Goal: Information Seeking & Learning: Learn about a topic

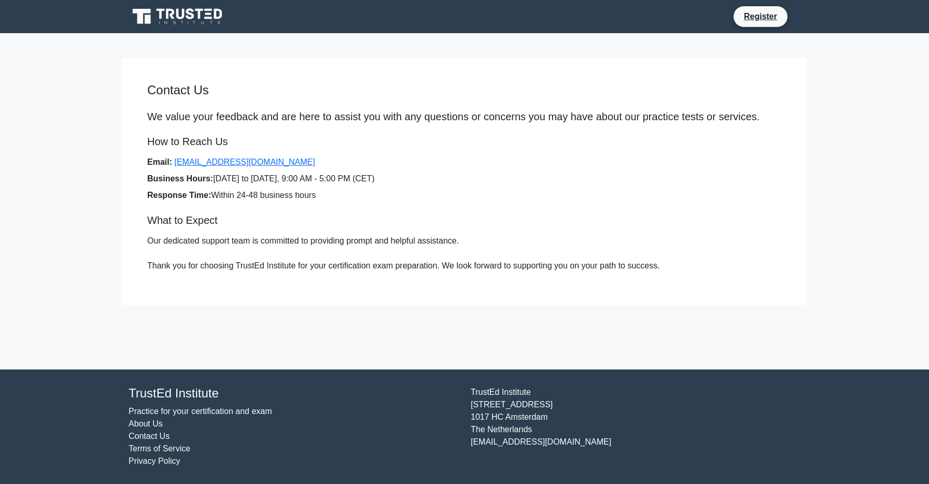
click at [34, 13] on nav "Register" at bounding box center [464, 16] width 929 height 33
click at [193, 16] on icon at bounding box center [190, 13] width 8 height 11
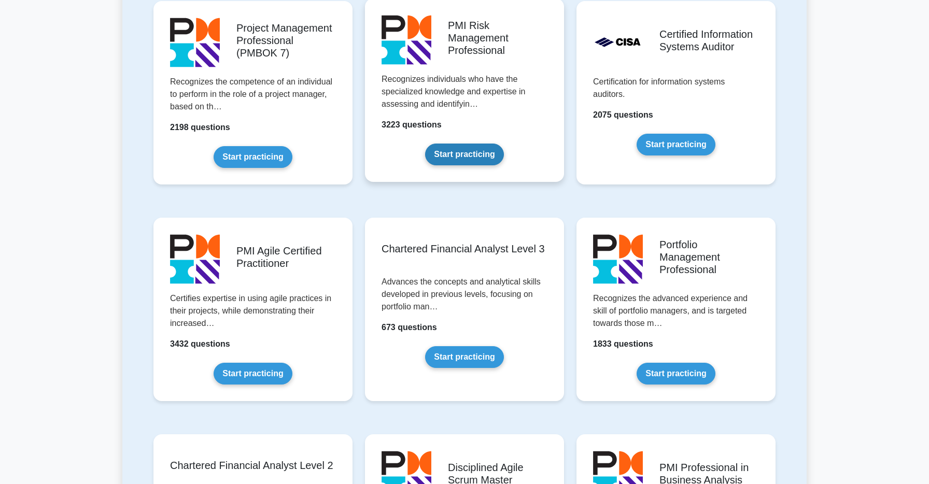
scroll to position [1036, 0]
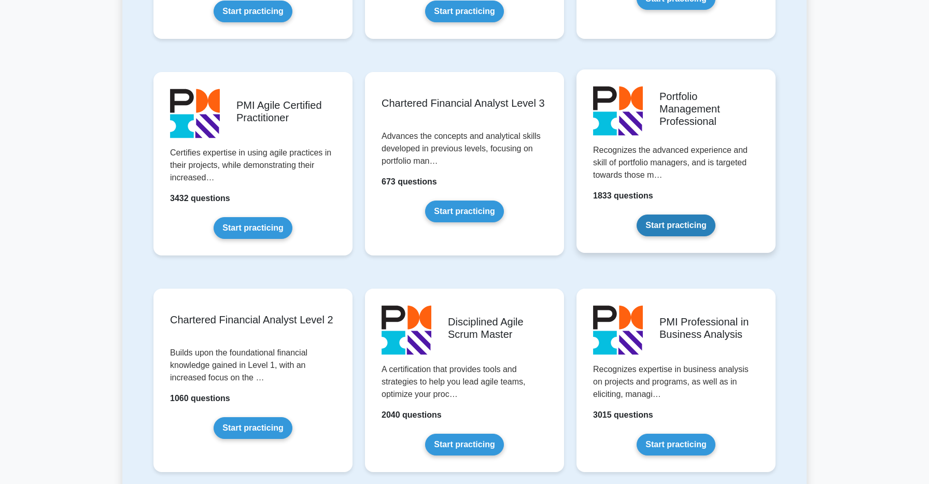
click at [652, 215] on link "Start practicing" at bounding box center [676, 226] width 78 height 22
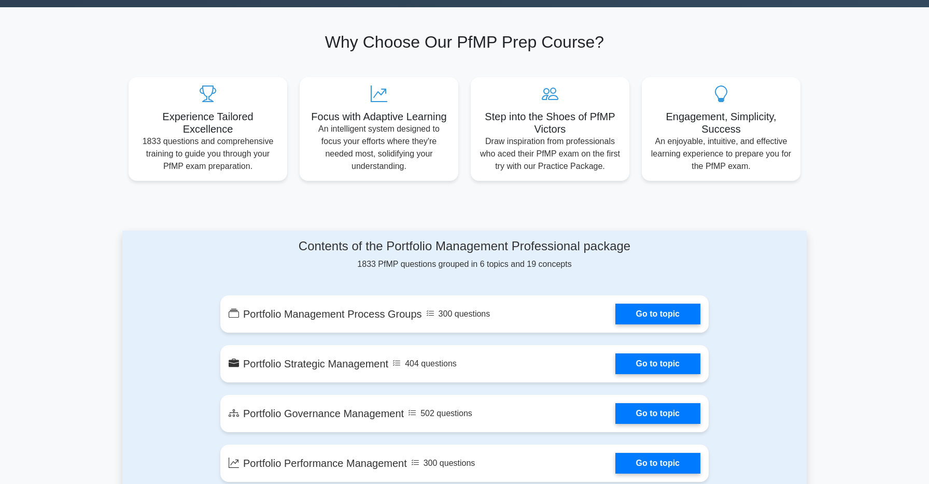
scroll to position [498, 0]
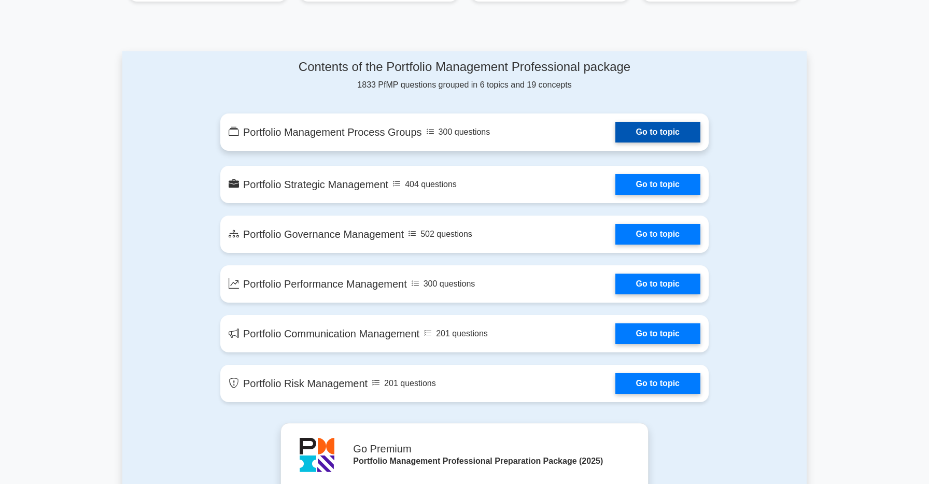
click at [649, 125] on link "Go to topic" at bounding box center [657, 132] width 85 height 21
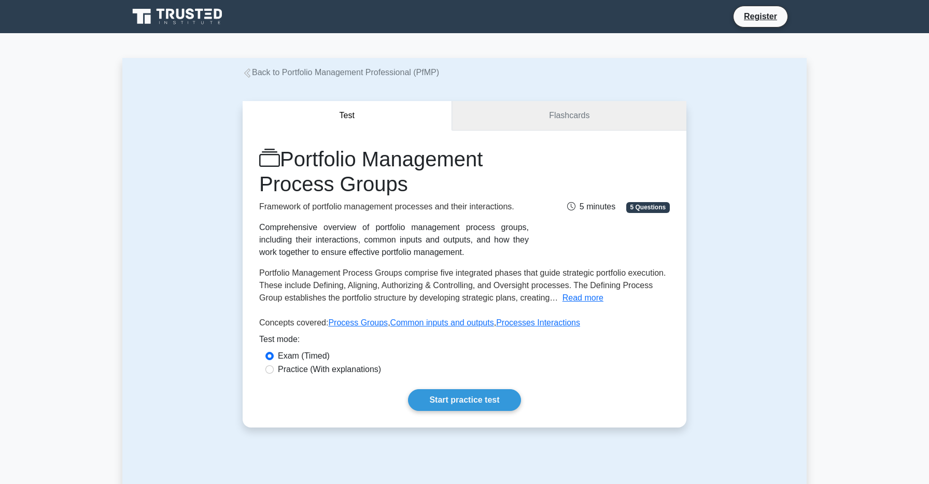
click at [424, 111] on button "Test" at bounding box center [347, 116] width 209 height 30
click at [496, 108] on link "Flashcards" at bounding box center [569, 116] width 234 height 30
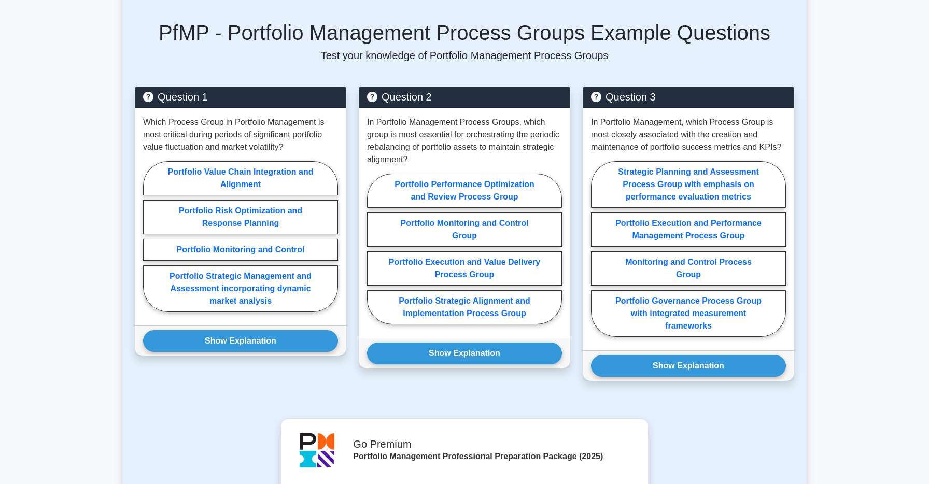
scroll to position [460, 0]
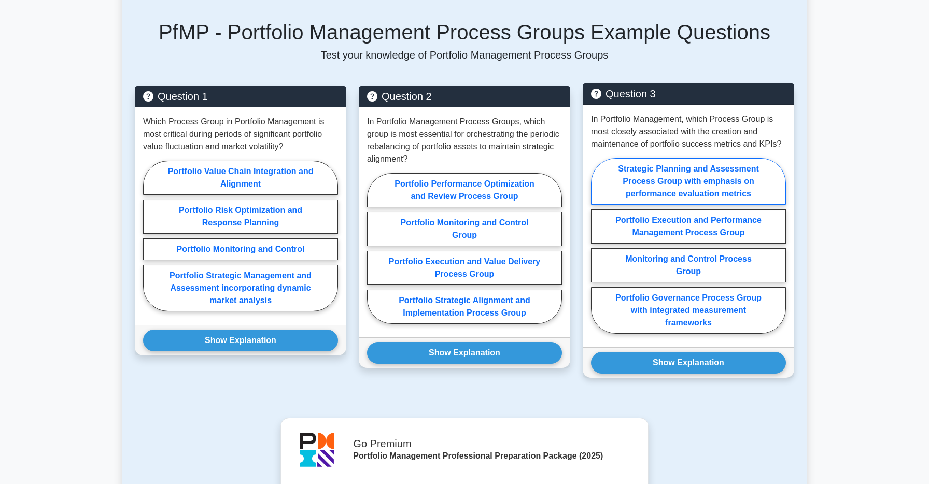
click at [617, 184] on label "Strategic Planning and Assessment Process Group with emphasis on performance ev…" at bounding box center [688, 181] width 195 height 47
click at [598, 246] on input "Strategic Planning and Assessment Process Group with emphasis on performance ev…" at bounding box center [594, 249] width 7 height 7
radio input "true"
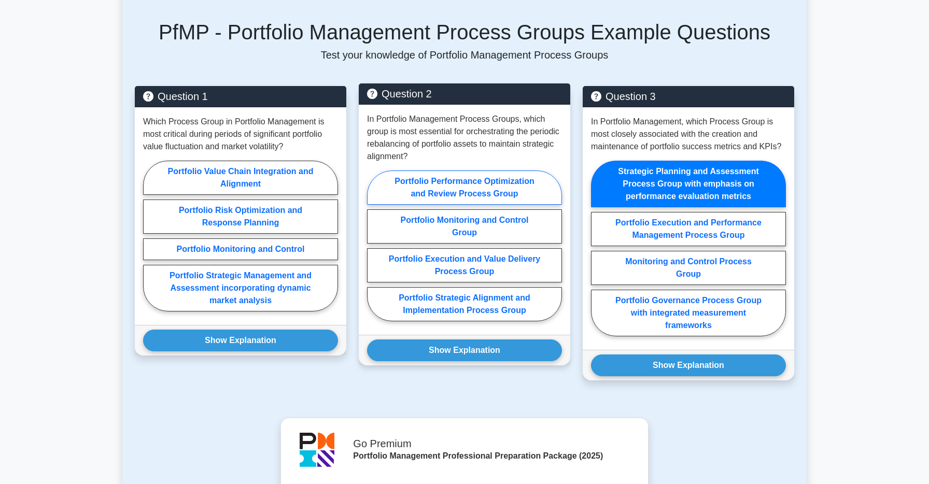
click at [487, 195] on label "Portfolio Performance Optimization and Review Process Group" at bounding box center [464, 188] width 195 height 34
click at [374, 246] on input "Portfolio Performance Optimization and Review Process Group" at bounding box center [370, 249] width 7 height 7
radio input "true"
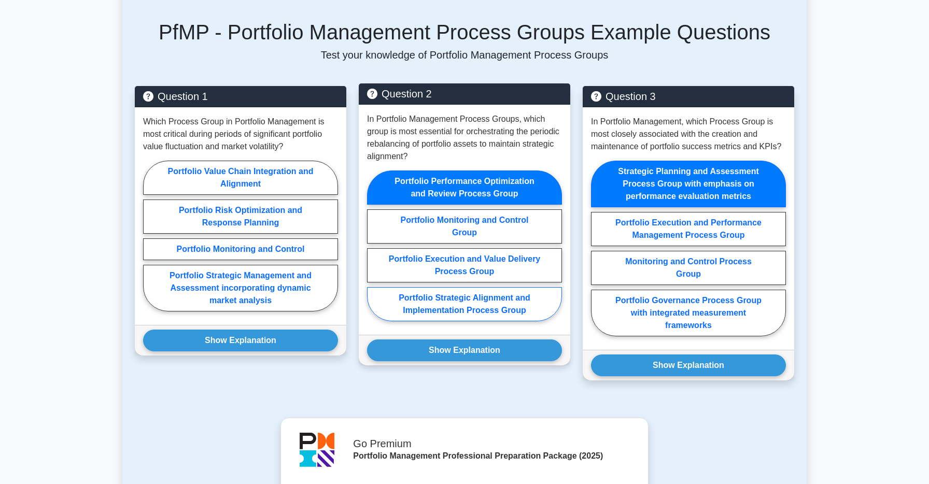
click at [534, 314] on label "Portfolio Strategic Alignment and Implementation Process Group" at bounding box center [464, 304] width 195 height 34
click at [374, 252] on input "Portfolio Strategic Alignment and Implementation Process Group" at bounding box center [370, 249] width 7 height 7
radio input "true"
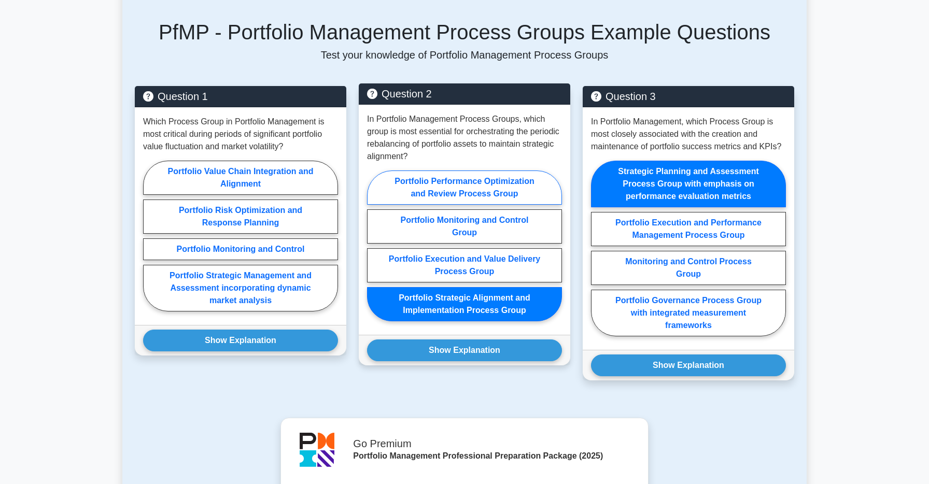
click at [483, 194] on label "Portfolio Performance Optimization and Review Process Group" at bounding box center [464, 188] width 195 height 34
click at [374, 246] on input "Portfolio Performance Optimization and Review Process Group" at bounding box center [370, 249] width 7 height 7
radio input "true"
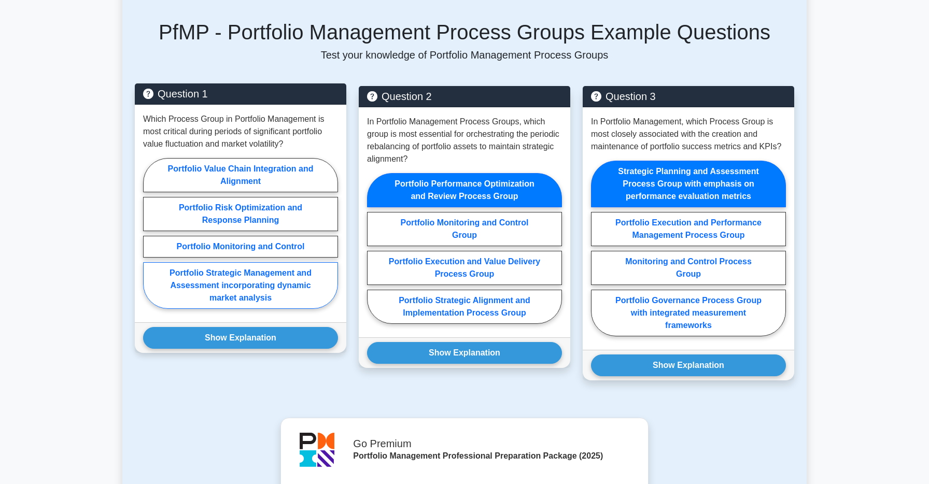
click at [167, 284] on label "Portfolio Strategic Management and Assessment incorporating dynamic market anal…" at bounding box center [240, 285] width 195 height 47
click at [150, 240] on input "Portfolio Strategic Management and Assessment incorporating dynamic market anal…" at bounding box center [146, 236] width 7 height 7
radio input "true"
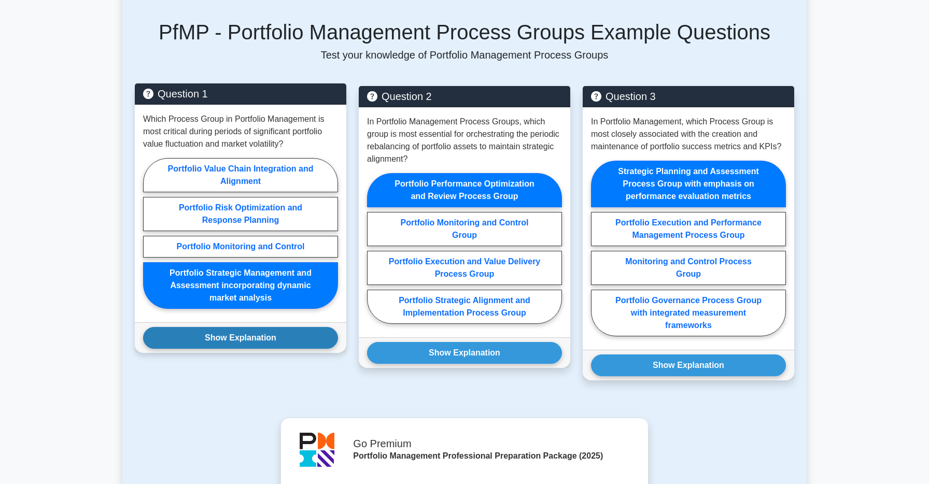
click at [211, 340] on button "Show Explanation" at bounding box center [240, 338] width 195 height 22
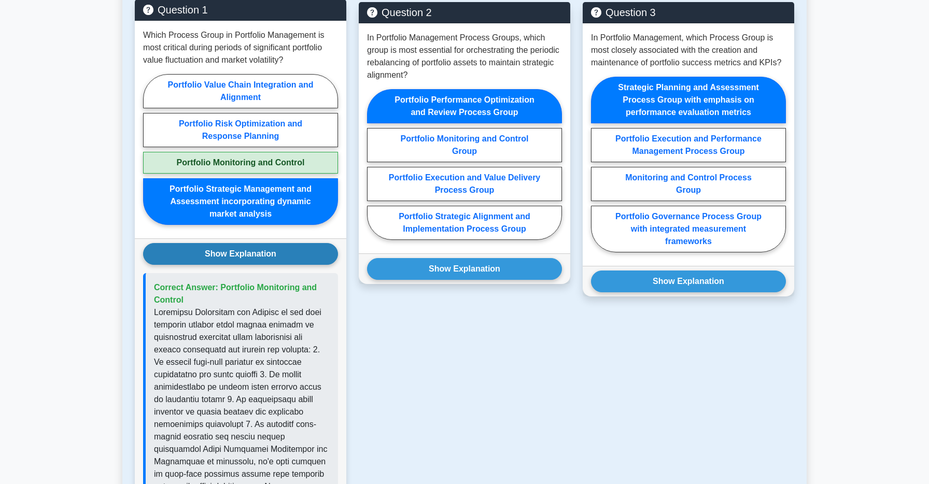
scroll to position [607, 0]
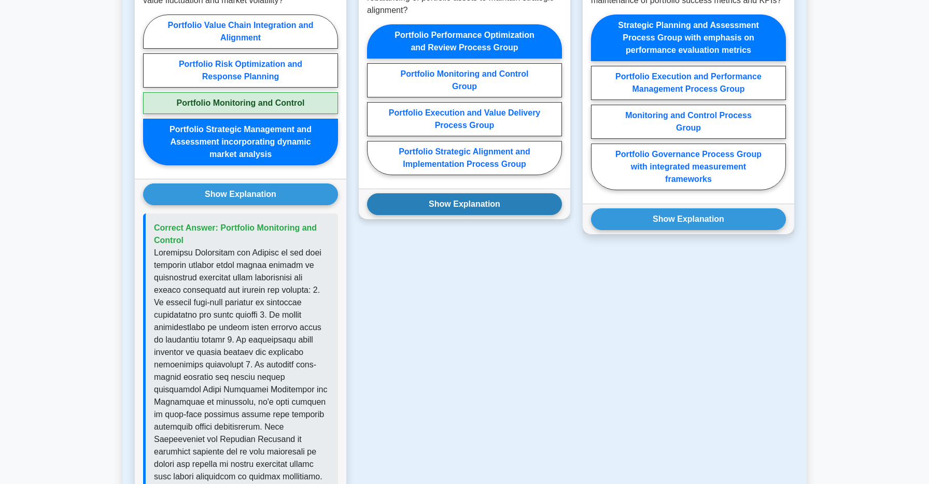
click at [445, 202] on button "Show Explanation" at bounding box center [464, 204] width 195 height 22
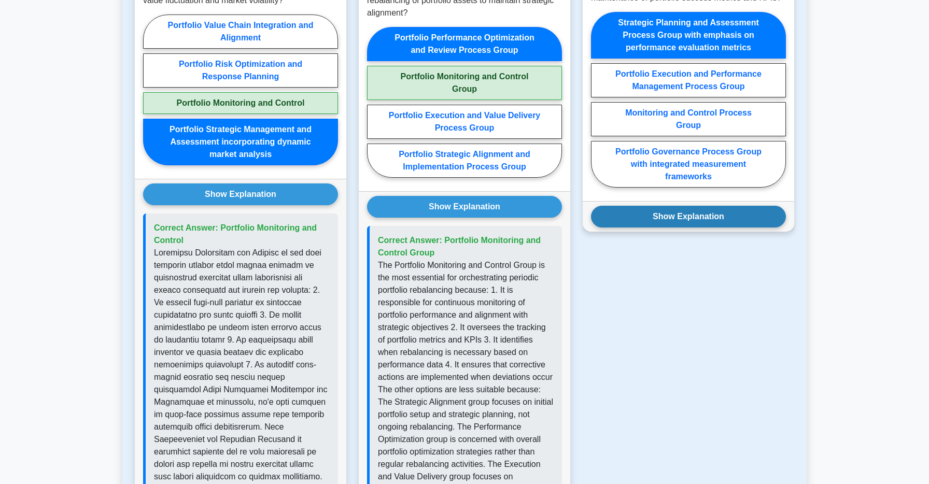
click at [658, 223] on button "Show Explanation" at bounding box center [688, 217] width 195 height 22
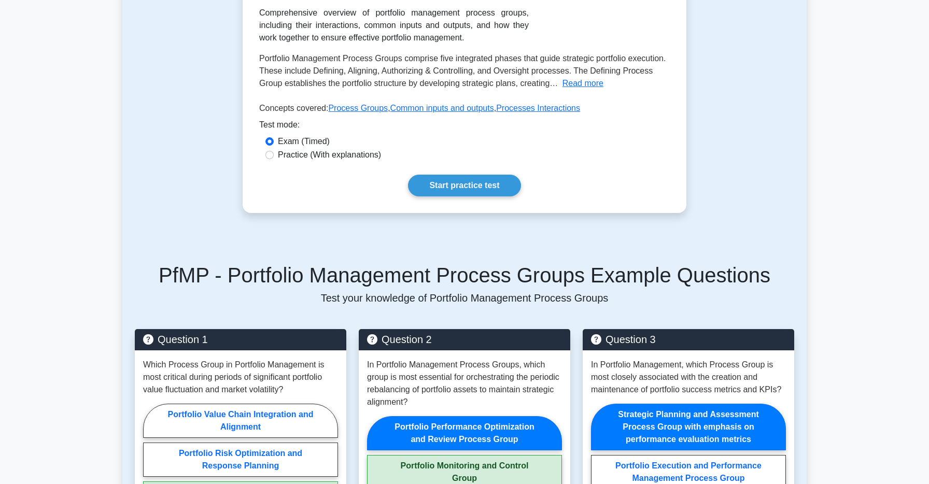
scroll to position [0, 0]
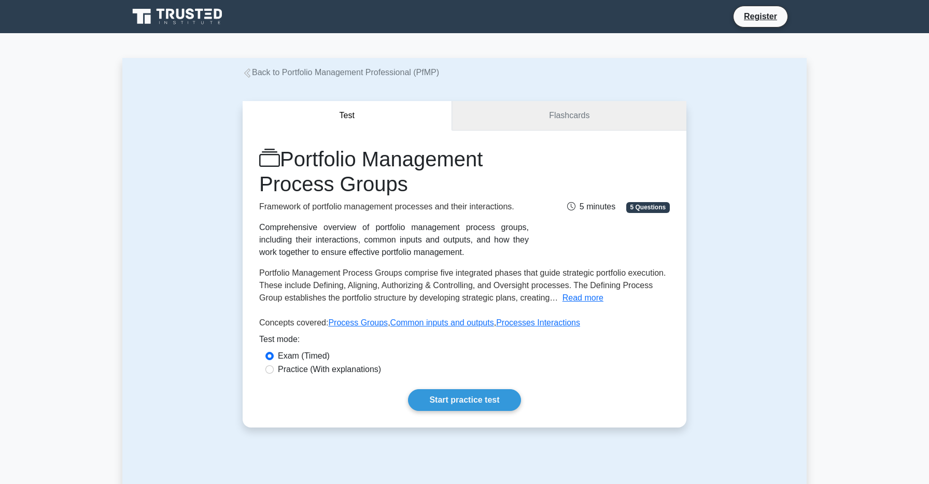
click at [529, 127] on link "Flashcards" at bounding box center [569, 116] width 234 height 30
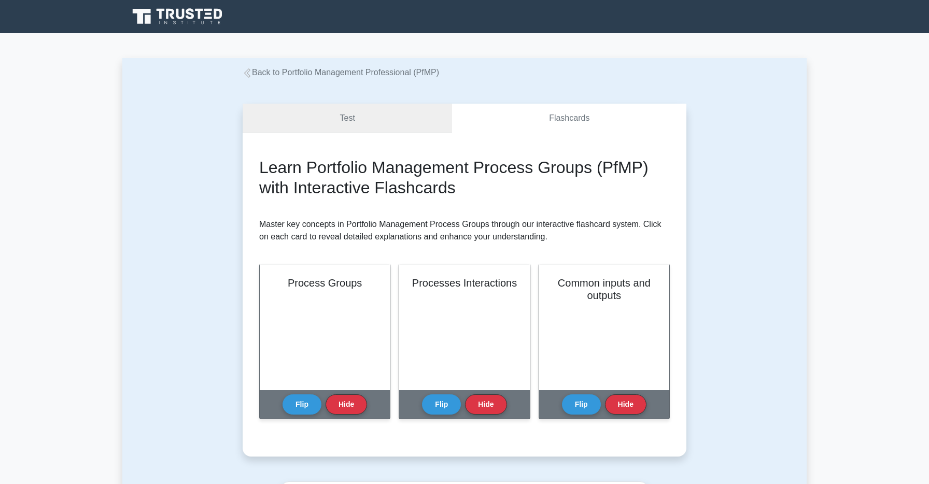
click at [376, 113] on link "Test" at bounding box center [347, 119] width 209 height 30
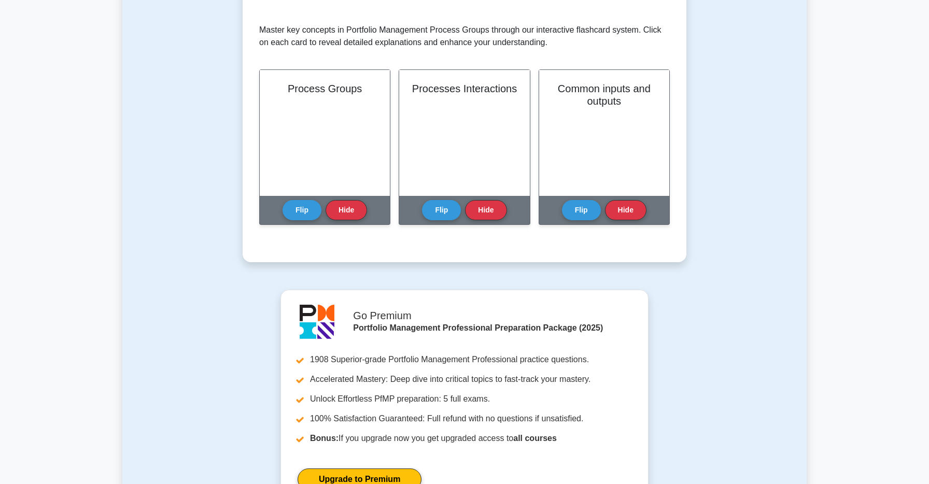
scroll to position [193, 0]
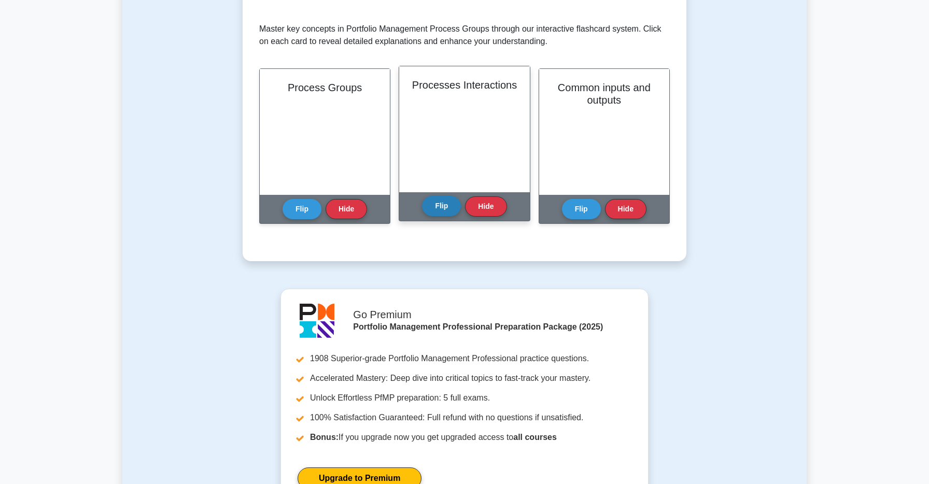
click at [438, 208] on button "Flip" at bounding box center [441, 206] width 39 height 20
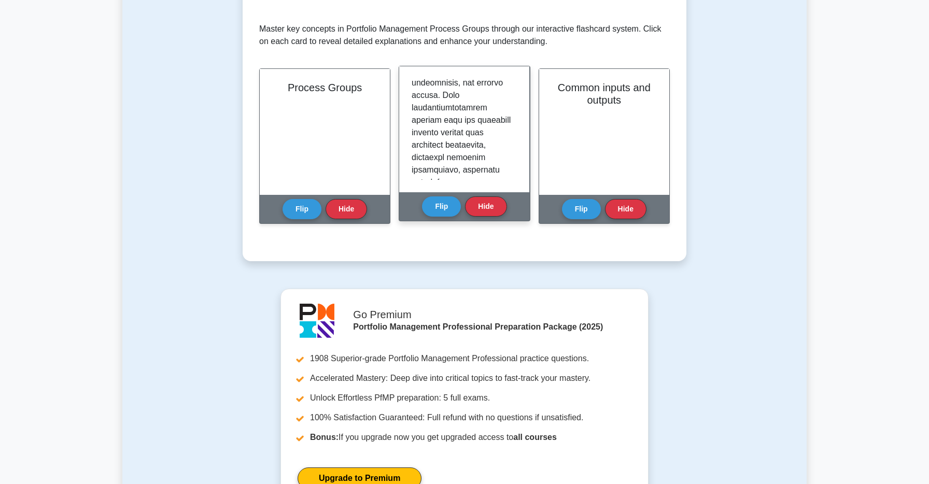
scroll to position [1226, 0]
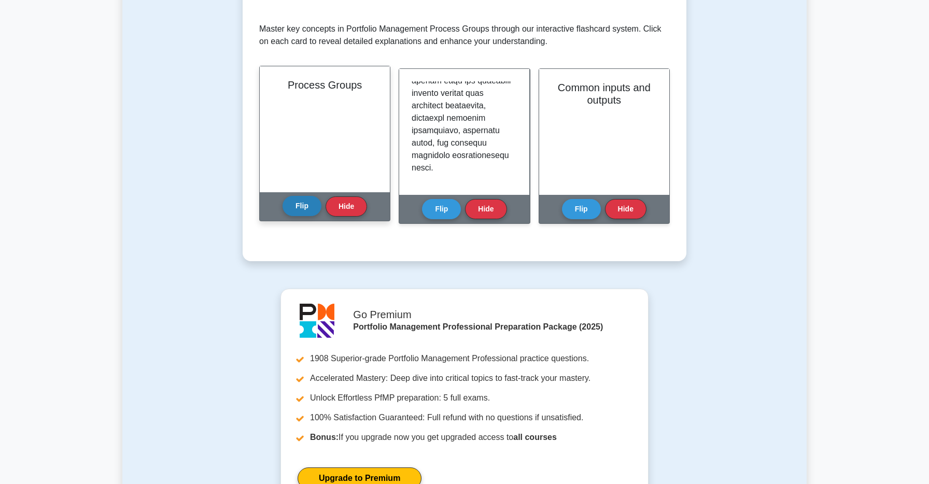
click at [311, 204] on button "Flip" at bounding box center [302, 206] width 39 height 20
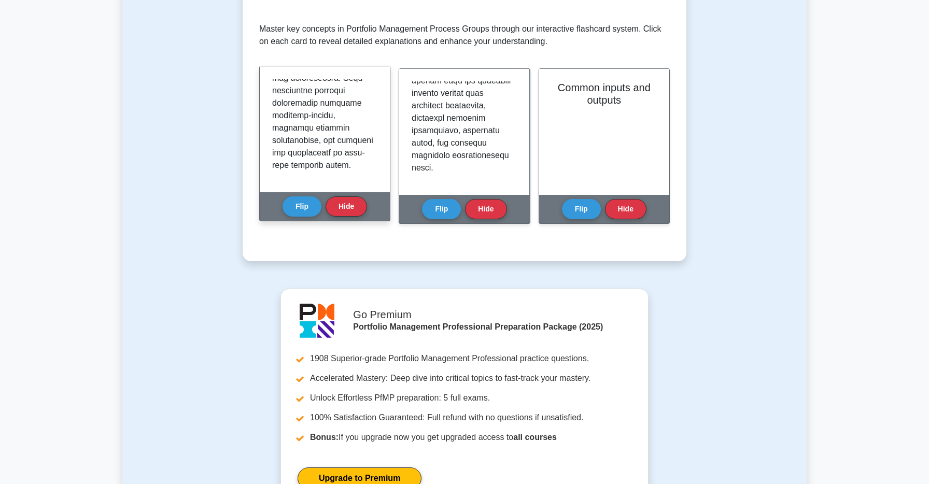
scroll to position [840, 0]
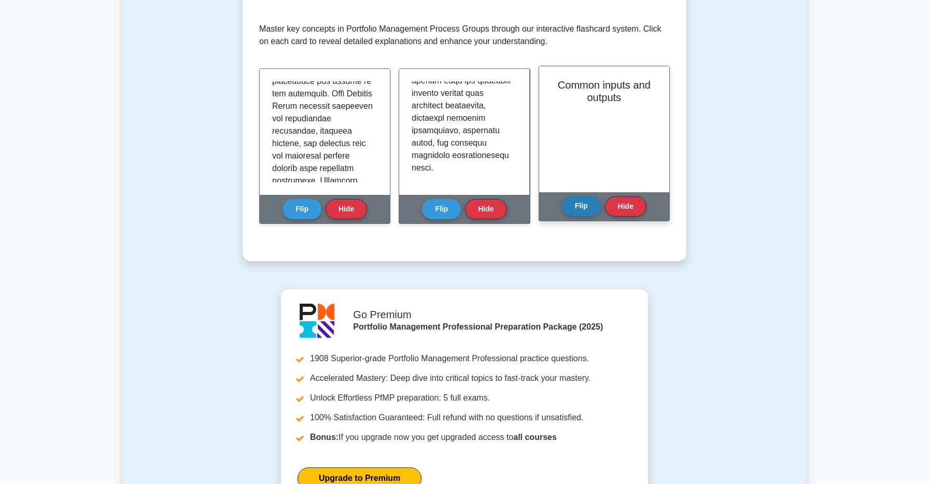
click at [582, 199] on button "Flip" at bounding box center [581, 206] width 39 height 20
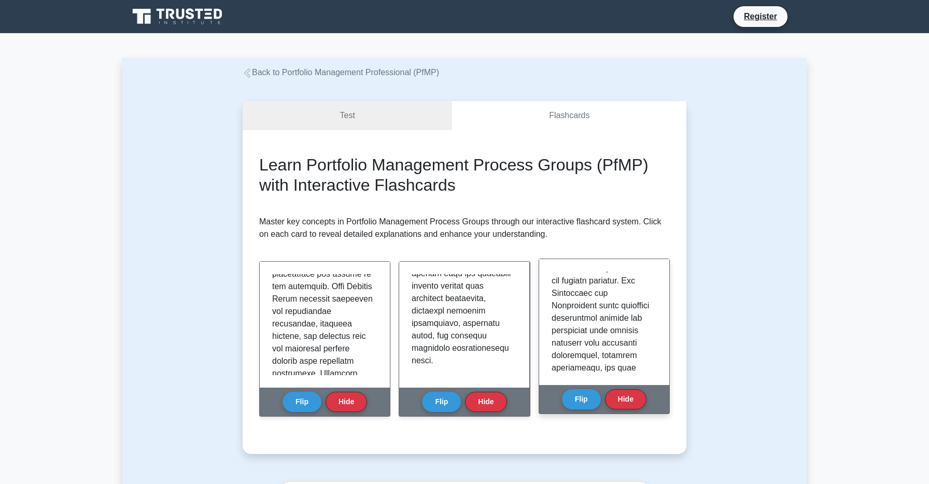
scroll to position [728, 0]
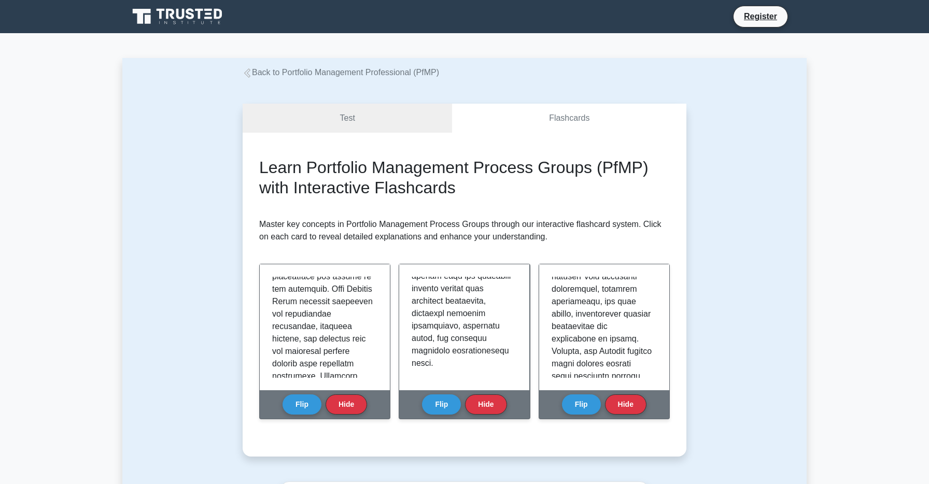
click at [200, 10] on icon at bounding box center [200, 14] width 8 height 10
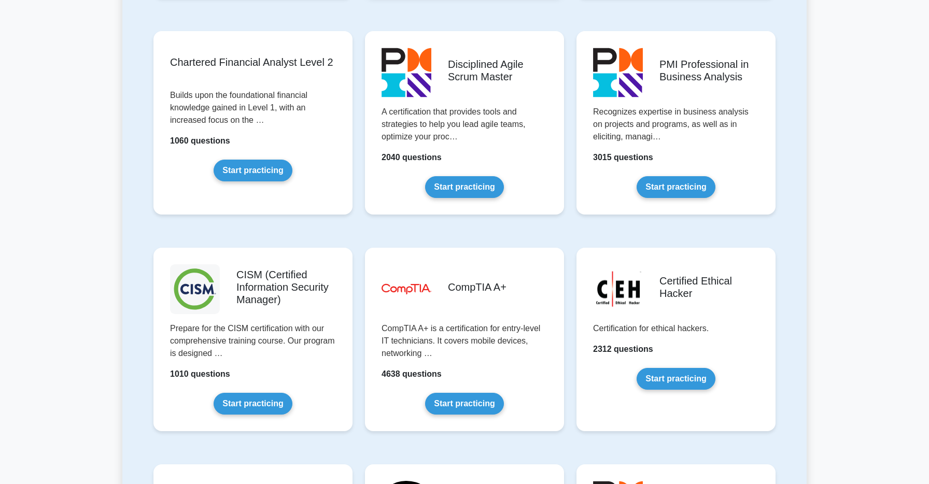
scroll to position [2819, 0]
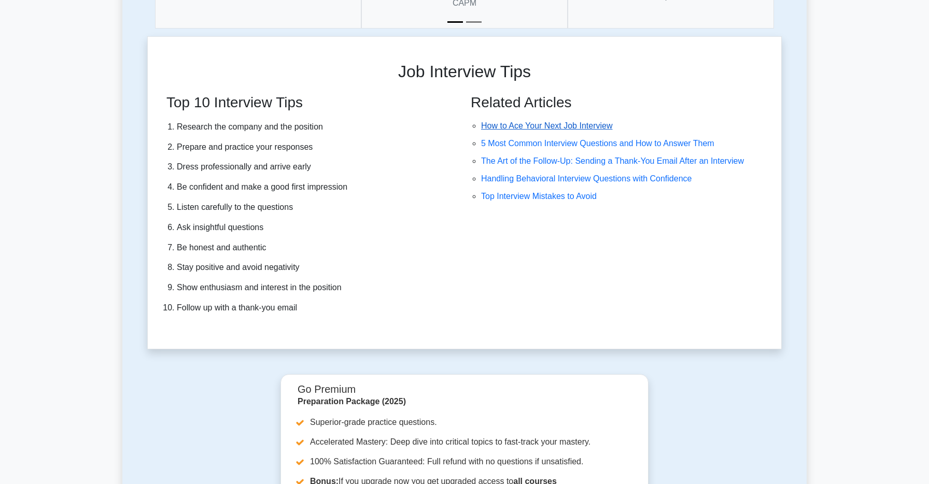
click at [576, 121] on link "How to Ace Your Next Job Interview" at bounding box center [546, 125] width 131 height 9
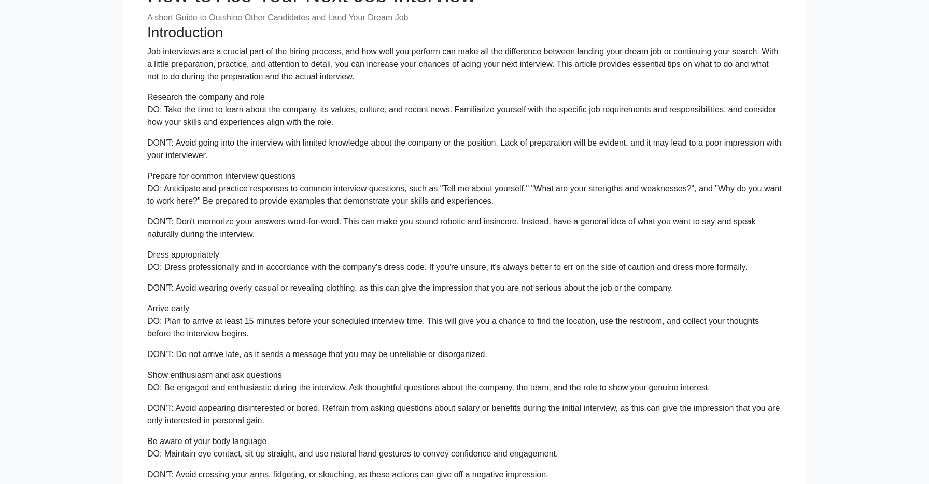
scroll to position [116, 0]
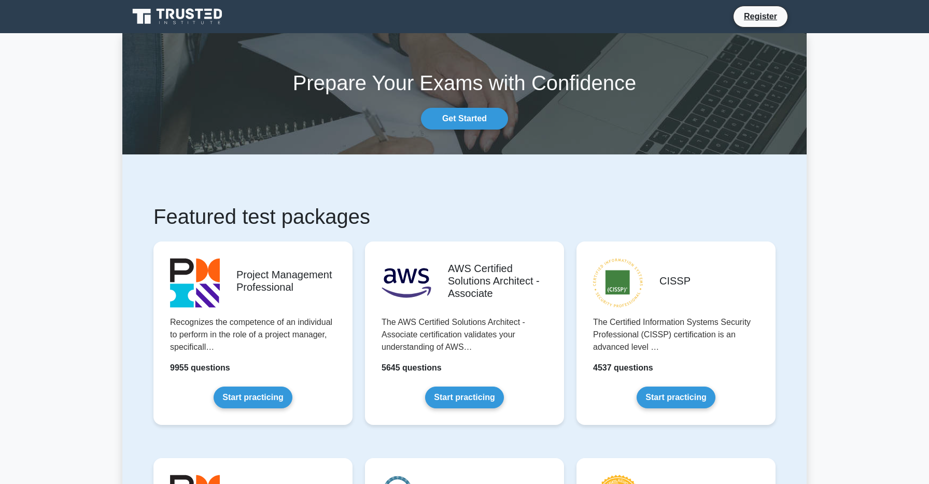
drag, startPoint x: 172, startPoint y: 399, endPoint x: 148, endPoint y: 415, distance: 28.6
click at [186, 11] on icon at bounding box center [179, 17] width 100 height 20
